Goal: Complete application form

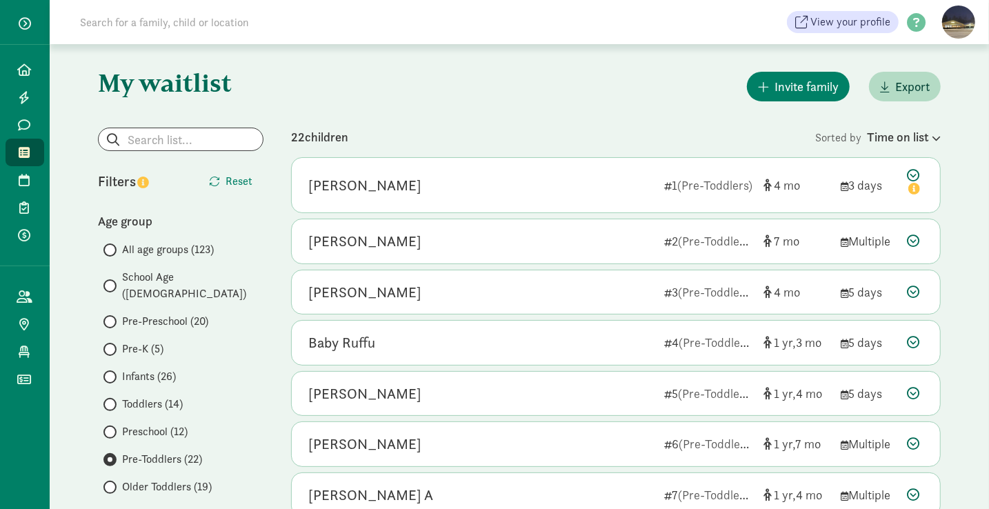
scroll to position [30, 0]
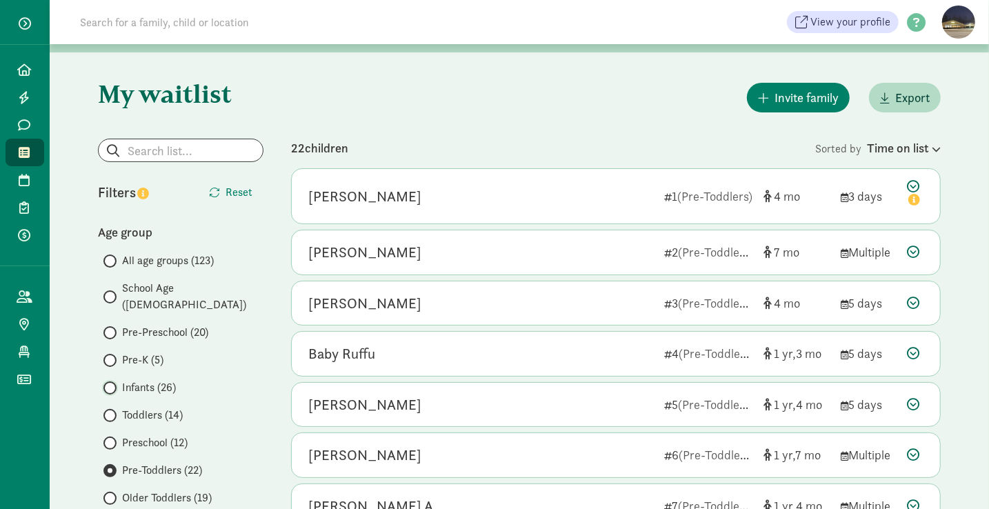
click at [110, 384] on input "Infants (26)" at bounding box center [107, 388] width 9 height 9
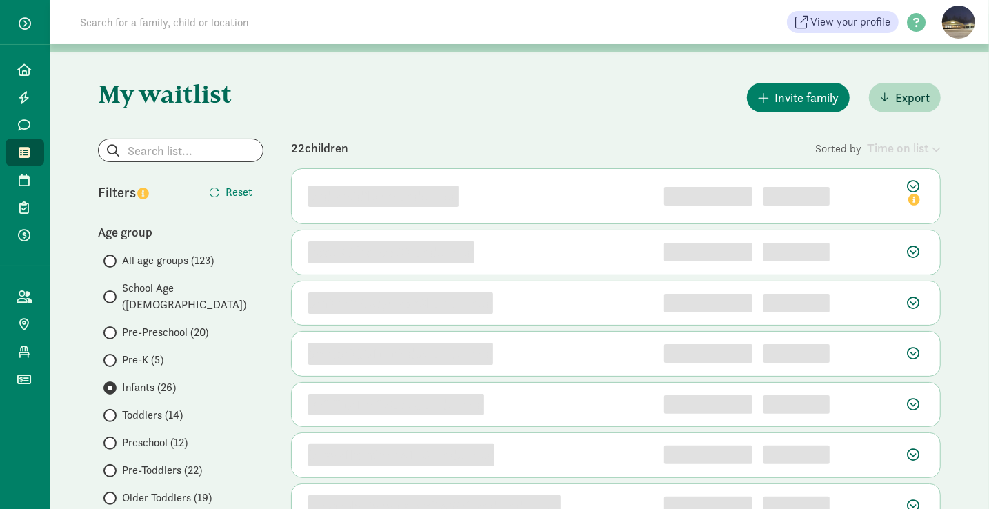
scroll to position [0, 0]
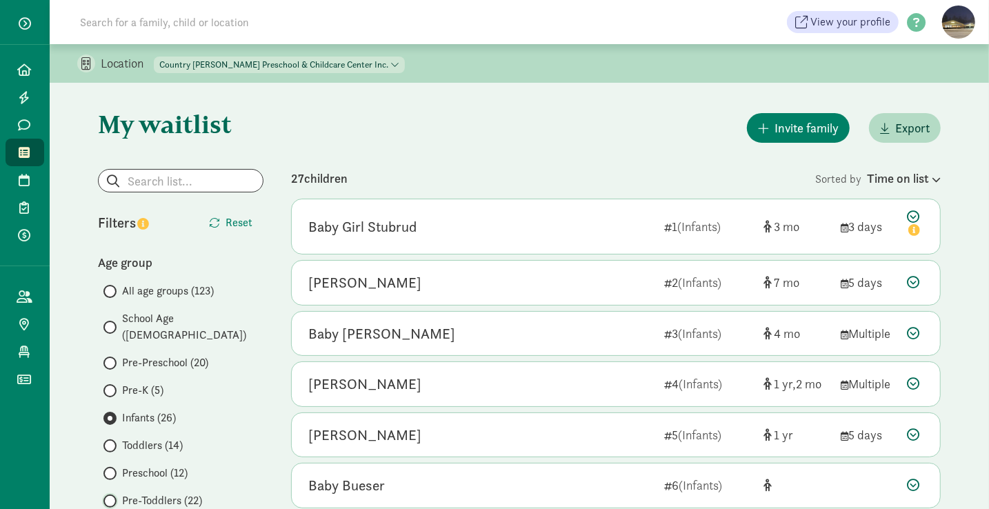
click at [104, 497] on input "Pre-Toddlers (22)" at bounding box center [107, 501] width 9 height 9
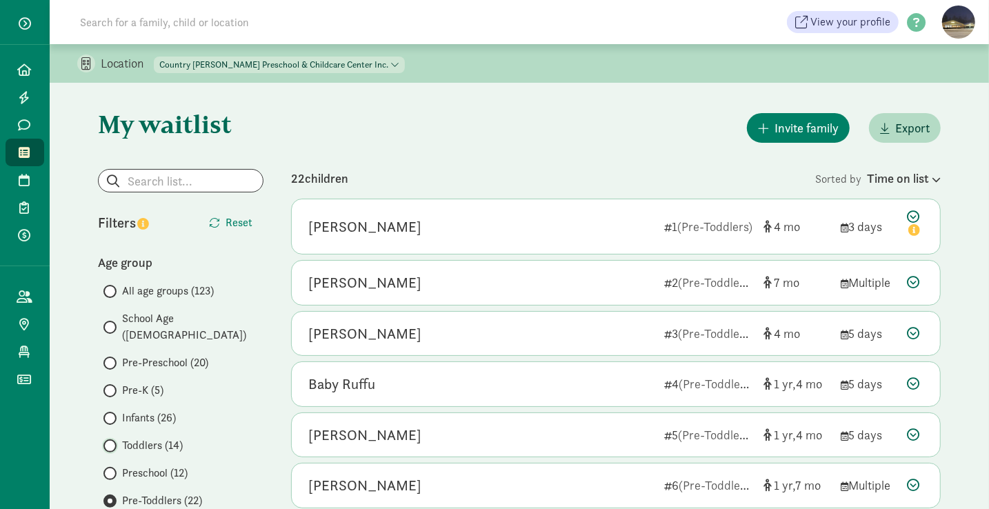
click at [112, 441] on input "Toddlers (14)" at bounding box center [107, 445] width 9 height 9
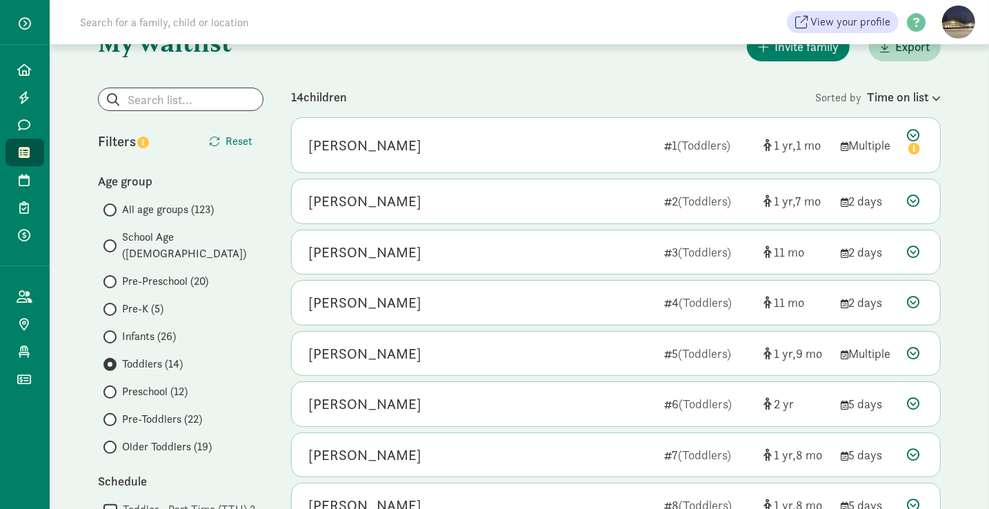
scroll to position [83, 0]
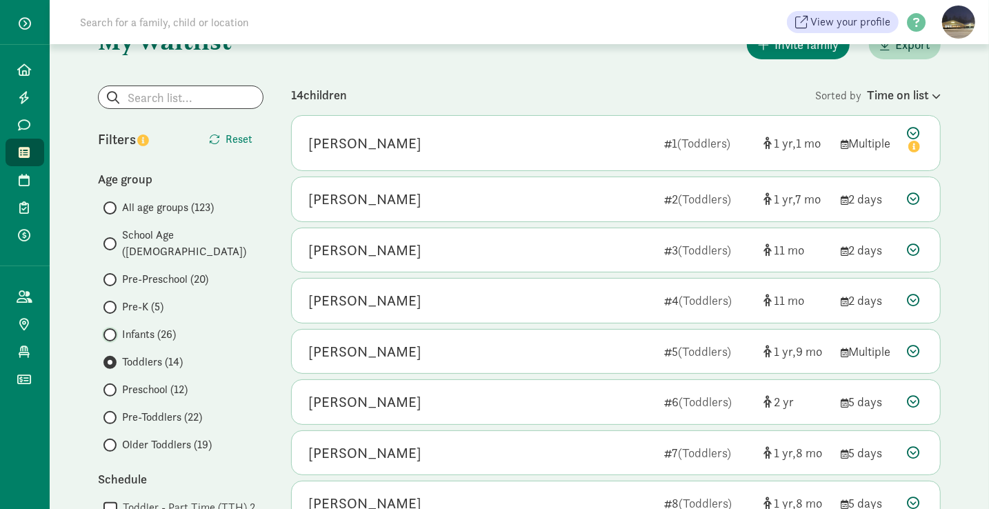
click at [110, 330] on input "Infants (26)" at bounding box center [107, 334] width 9 height 9
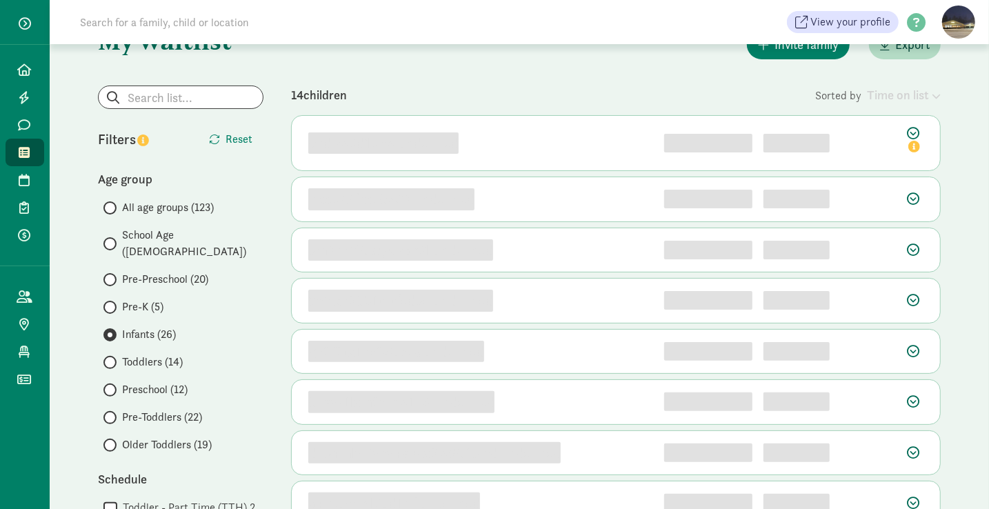
scroll to position [0, 0]
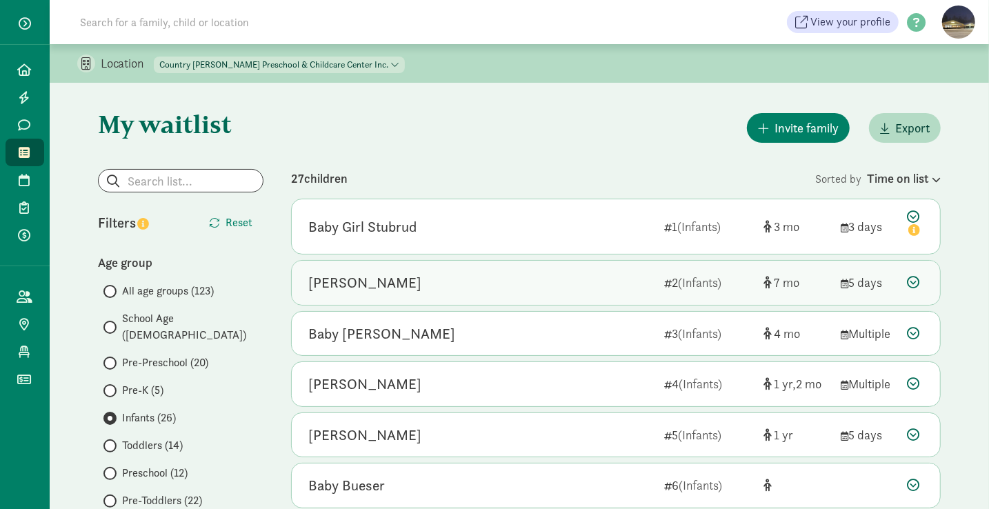
click at [452, 274] on div "[PERSON_NAME]" at bounding box center [480, 283] width 345 height 22
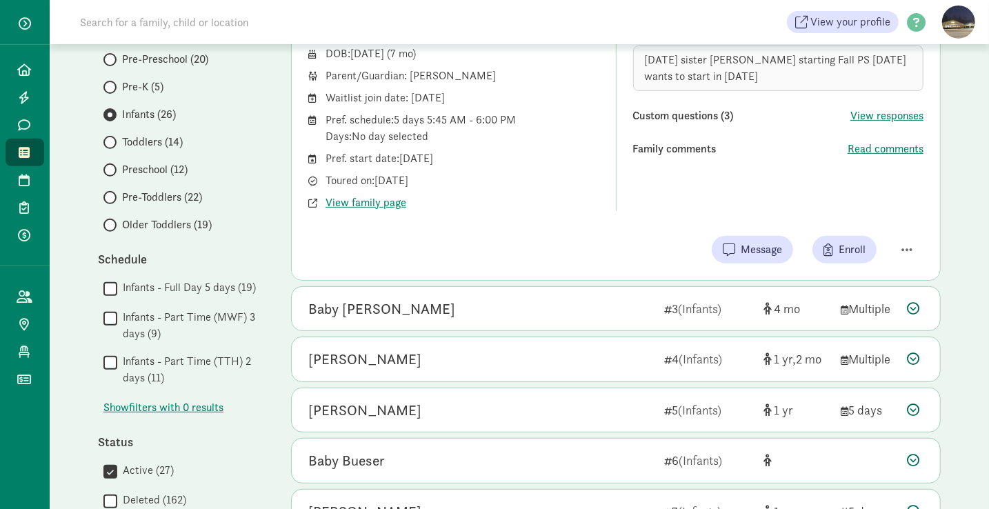
scroll to position [305, 0]
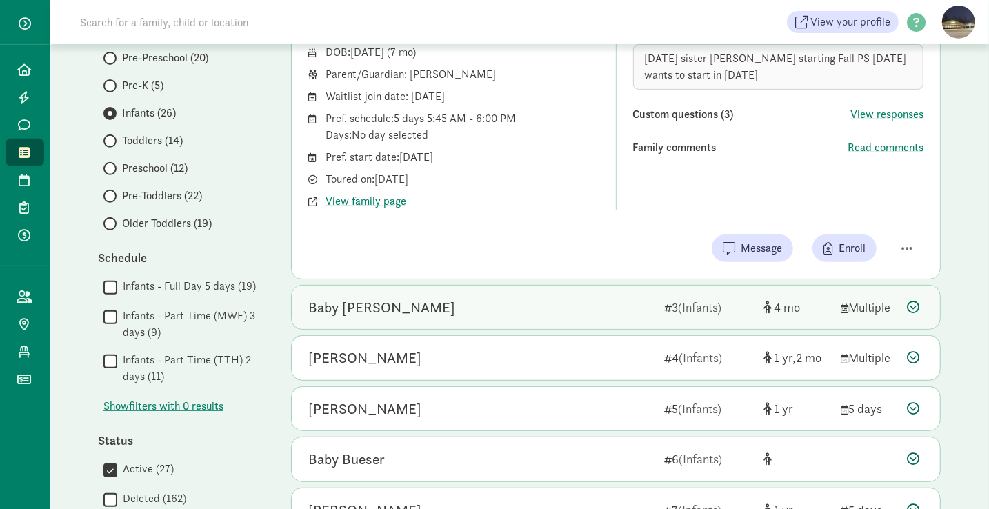
click at [448, 301] on div "Baby [PERSON_NAME]" at bounding box center [480, 308] width 345 height 22
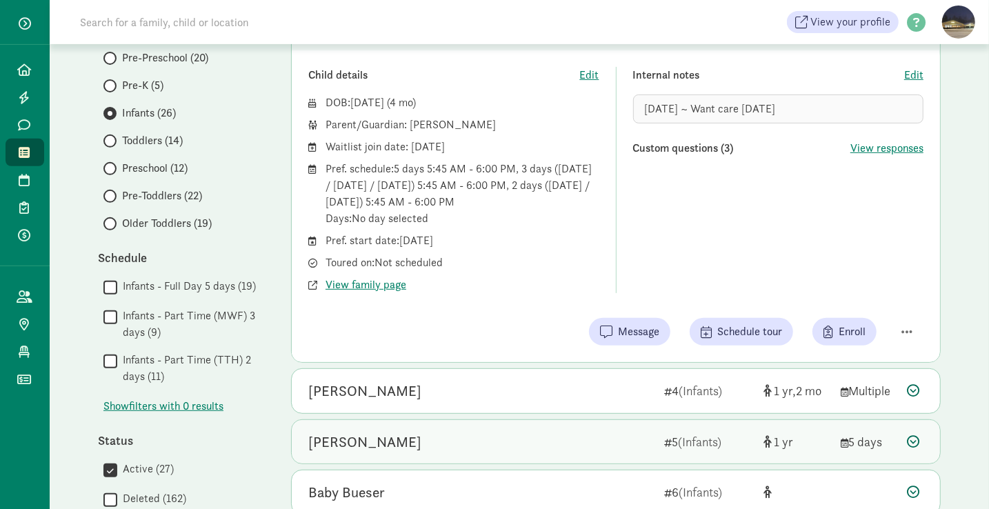
click at [433, 439] on div "[PERSON_NAME]" at bounding box center [480, 442] width 345 height 22
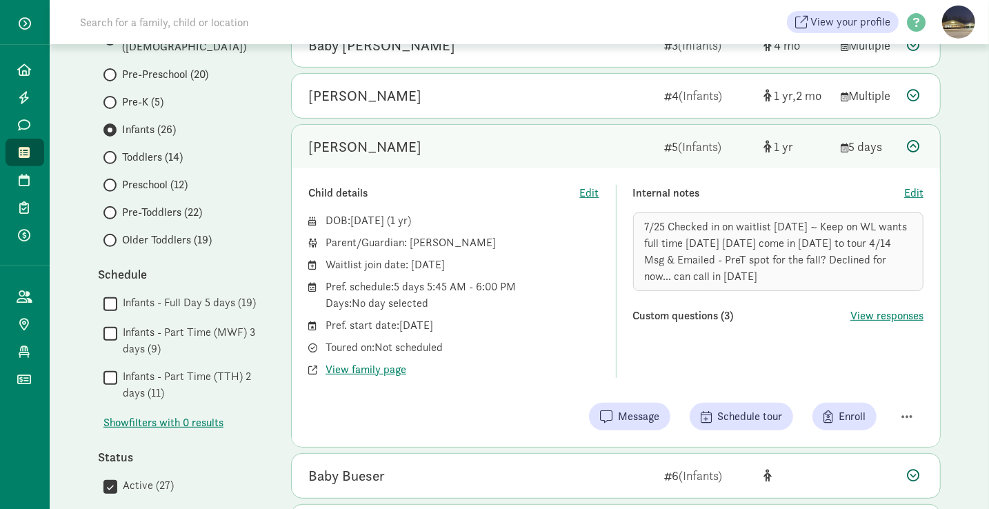
scroll to position [236, 0]
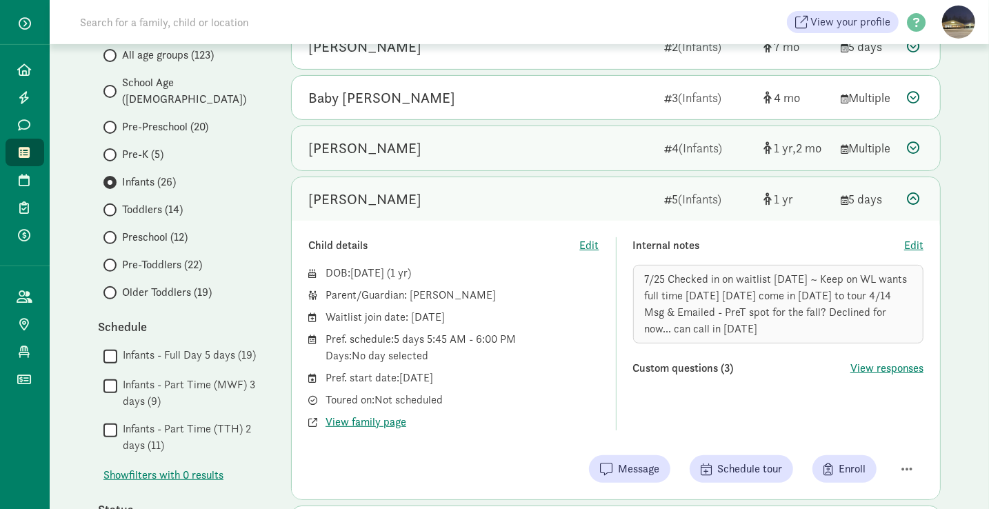
click at [392, 148] on div "[PERSON_NAME]" at bounding box center [480, 148] width 345 height 22
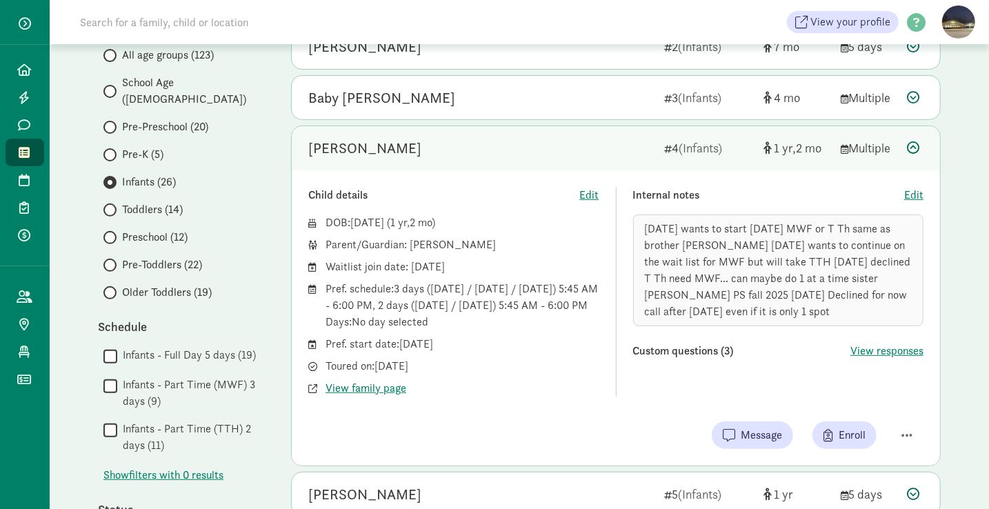
drag, startPoint x: 384, startPoint y: 147, endPoint x: 309, endPoint y: 141, distance: 74.7
click at [309, 141] on div "[PERSON_NAME]" at bounding box center [480, 148] width 345 height 22
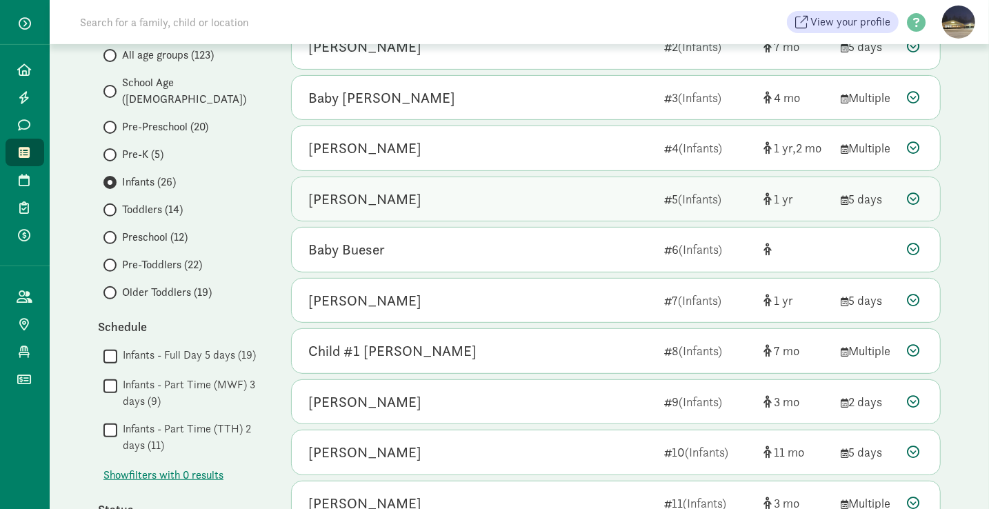
click at [409, 205] on div "[PERSON_NAME]" at bounding box center [480, 199] width 345 height 22
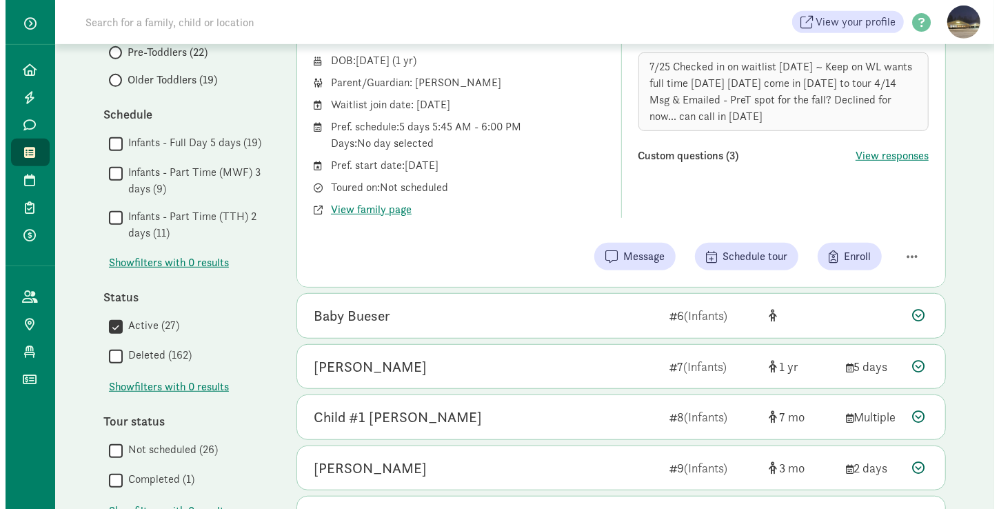
scroll to position [448, 0]
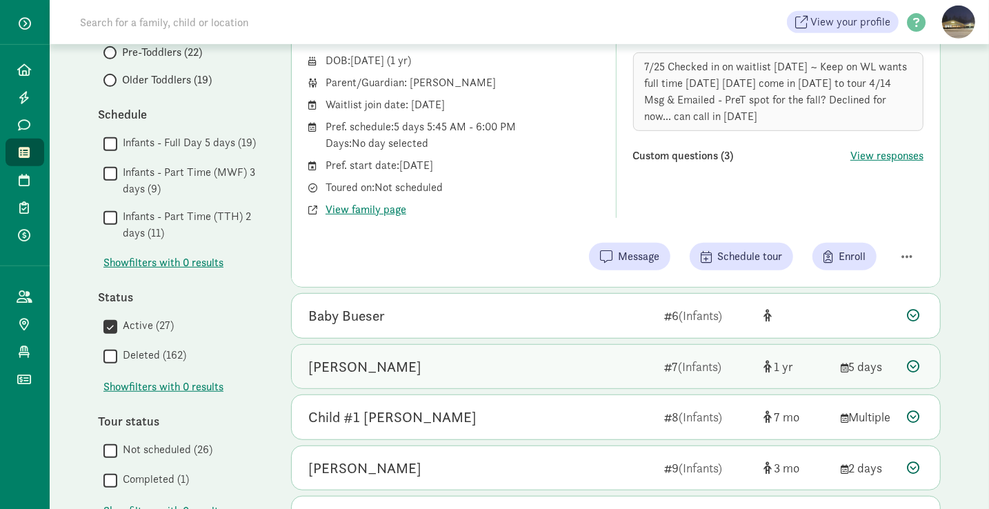
click at [346, 364] on div "[PERSON_NAME]" at bounding box center [364, 367] width 113 height 22
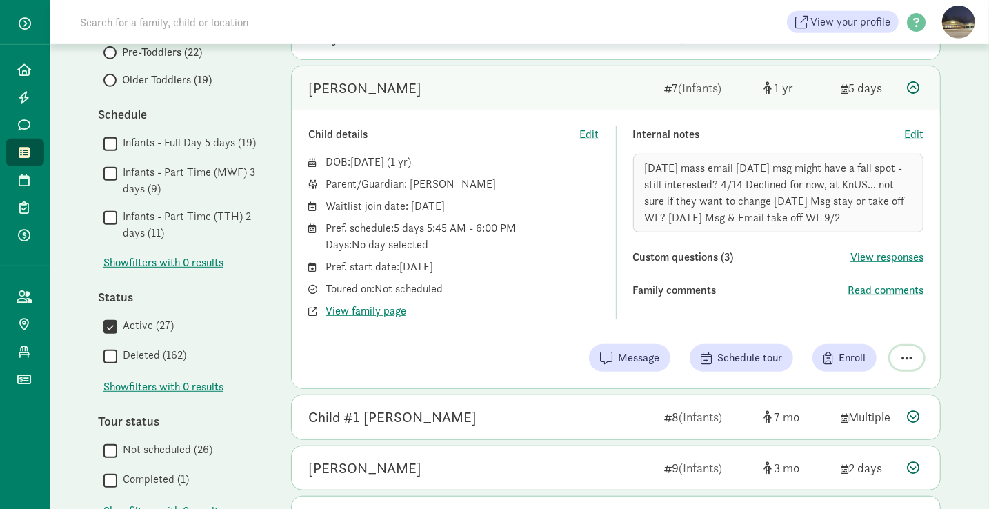
click at [905, 352] on span "button" at bounding box center [907, 358] width 11 height 12
click at [873, 319] on div "Remove from list" at bounding box center [858, 323] width 107 height 17
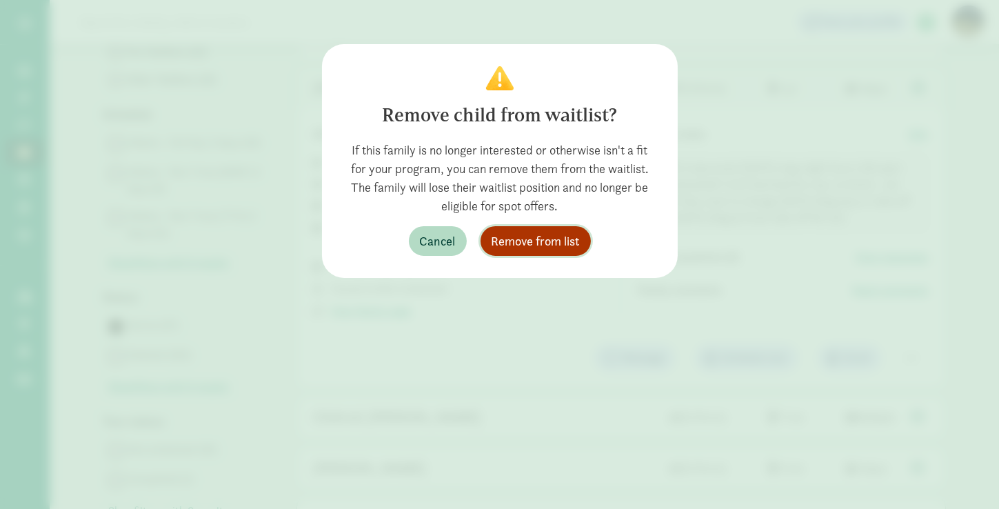
click at [561, 236] on span "Remove from list" at bounding box center [536, 241] width 88 height 19
